Goal: Task Accomplishment & Management: Manage account settings

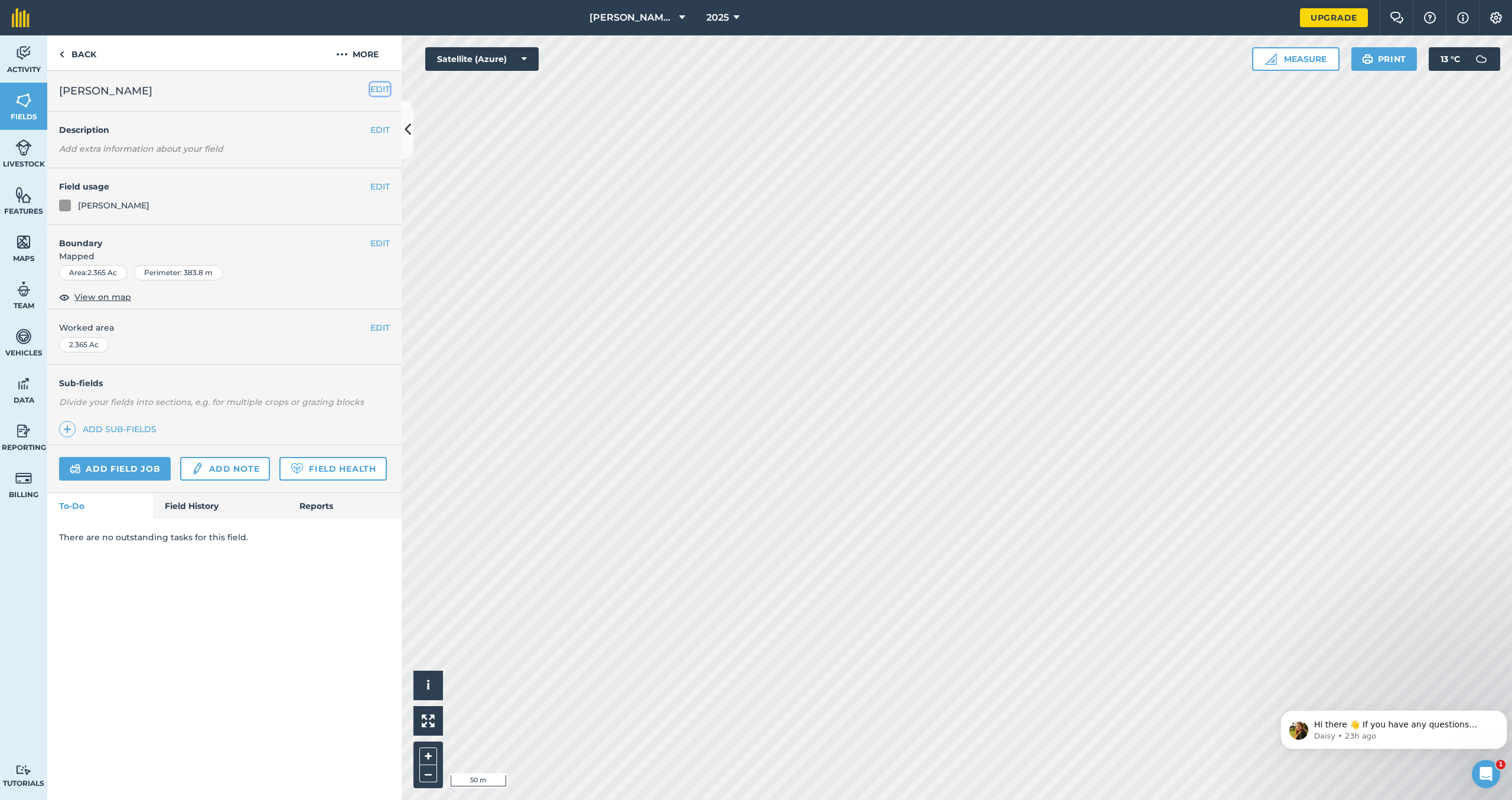
click at [386, 92] on button "EDIT" at bounding box center [379, 89] width 19 height 13
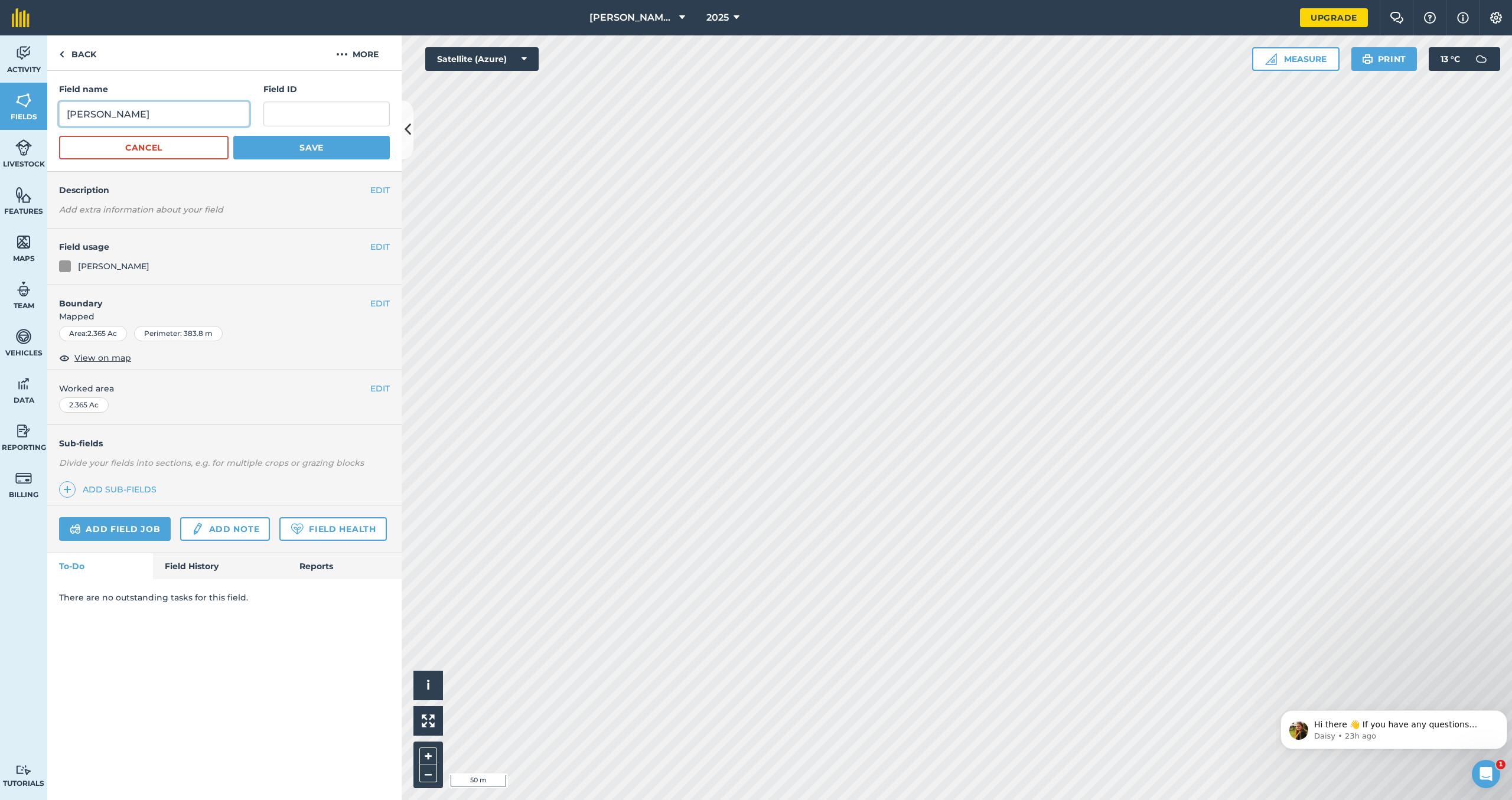
drag, startPoint x: 180, startPoint y: 118, endPoint x: 57, endPoint y: 126, distance: 123.3
click at [59, 126] on input "[PERSON_NAME]" at bounding box center [154, 114] width 190 height 25
type input "[PERSON_NAME]"
click at [341, 147] on button "Save" at bounding box center [311, 147] width 157 height 23
